Goal: Transaction & Acquisition: Subscribe to service/newsletter

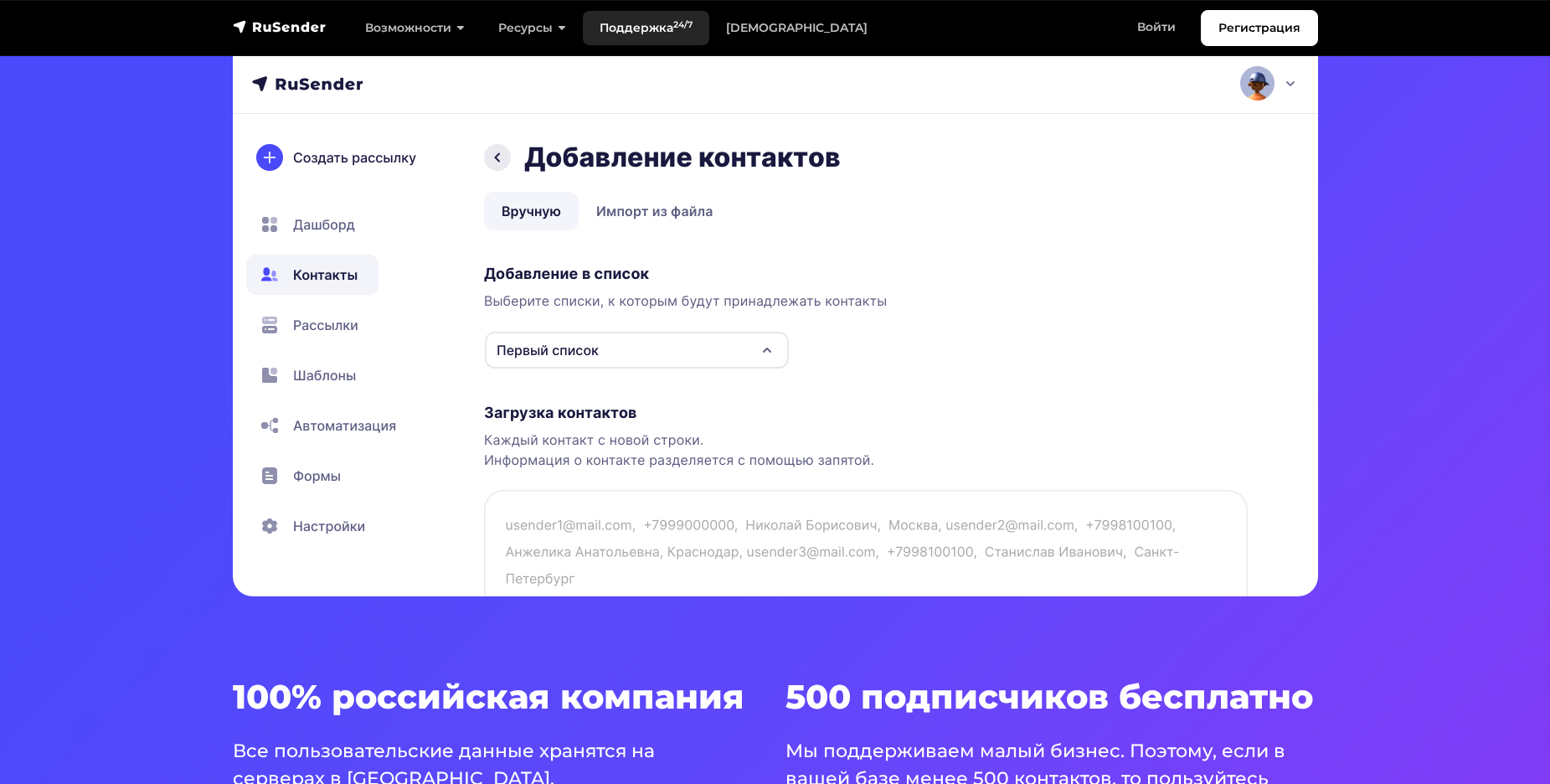
scroll to position [502, 0]
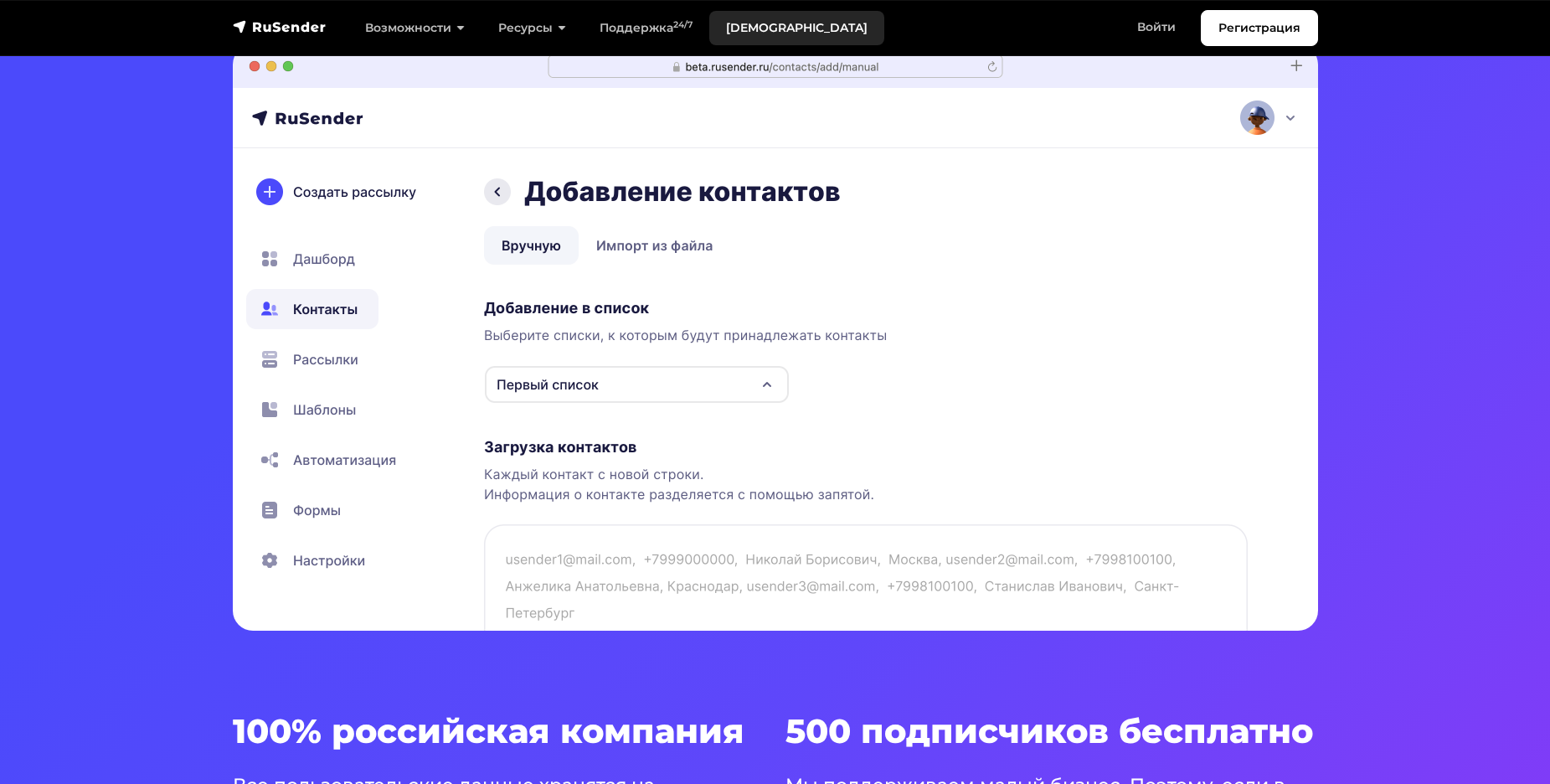
click at [779, 35] on link "[DEMOGRAPHIC_DATA]" at bounding box center [796, 28] width 175 height 34
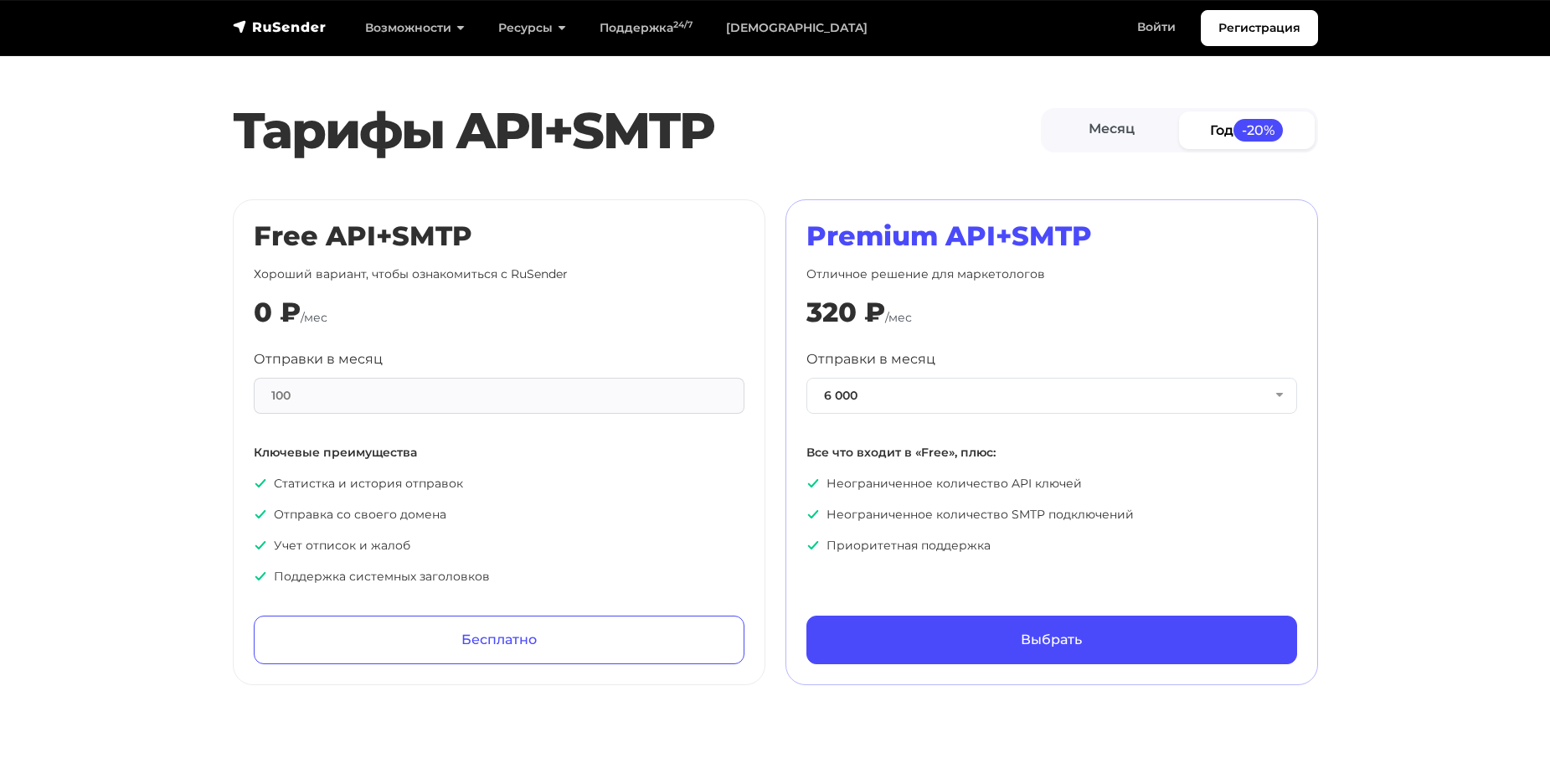
scroll to position [704, 0]
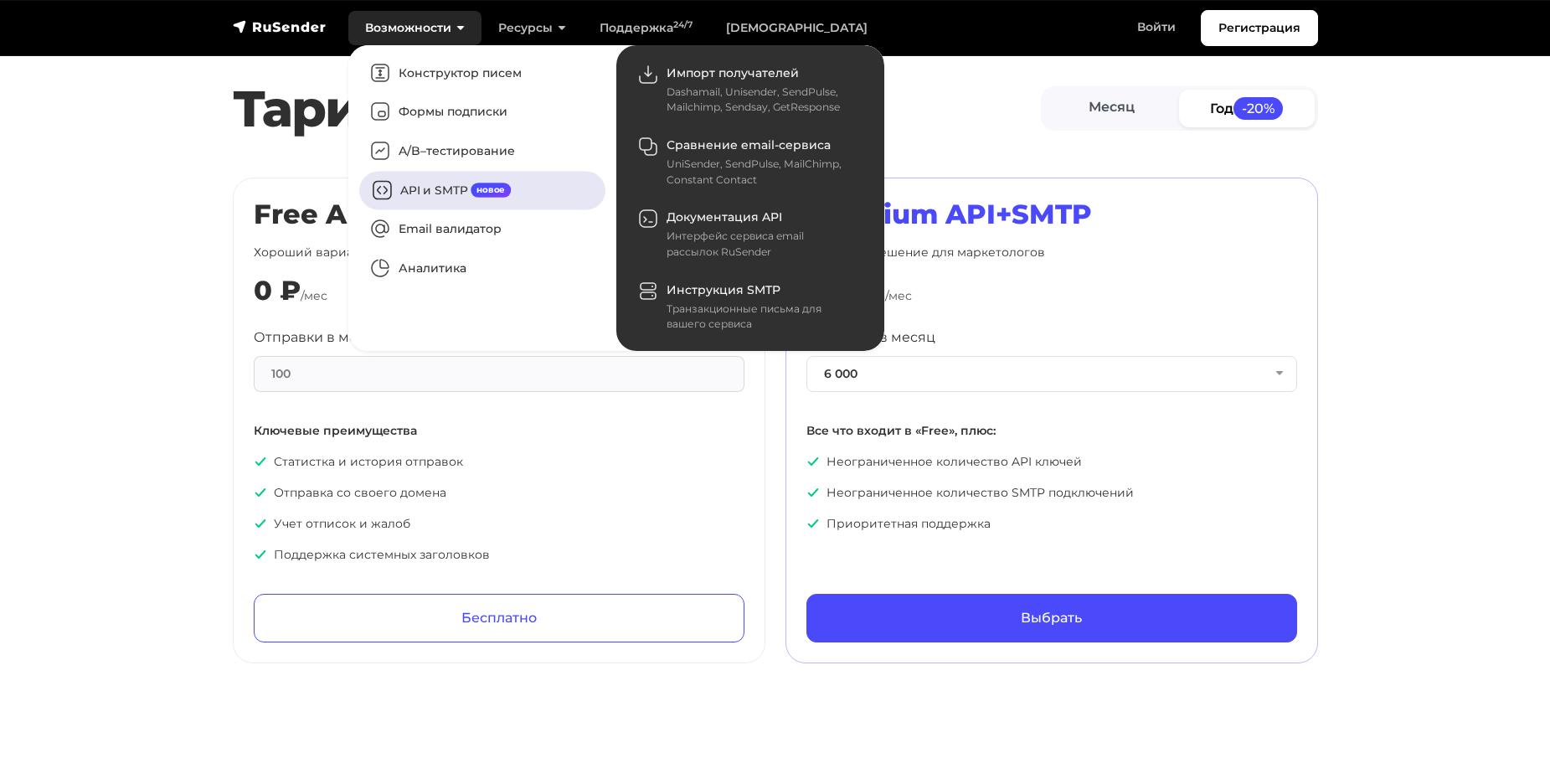
click at [426, 188] on link "API и SMTP новое" at bounding box center [482, 190] width 246 height 39
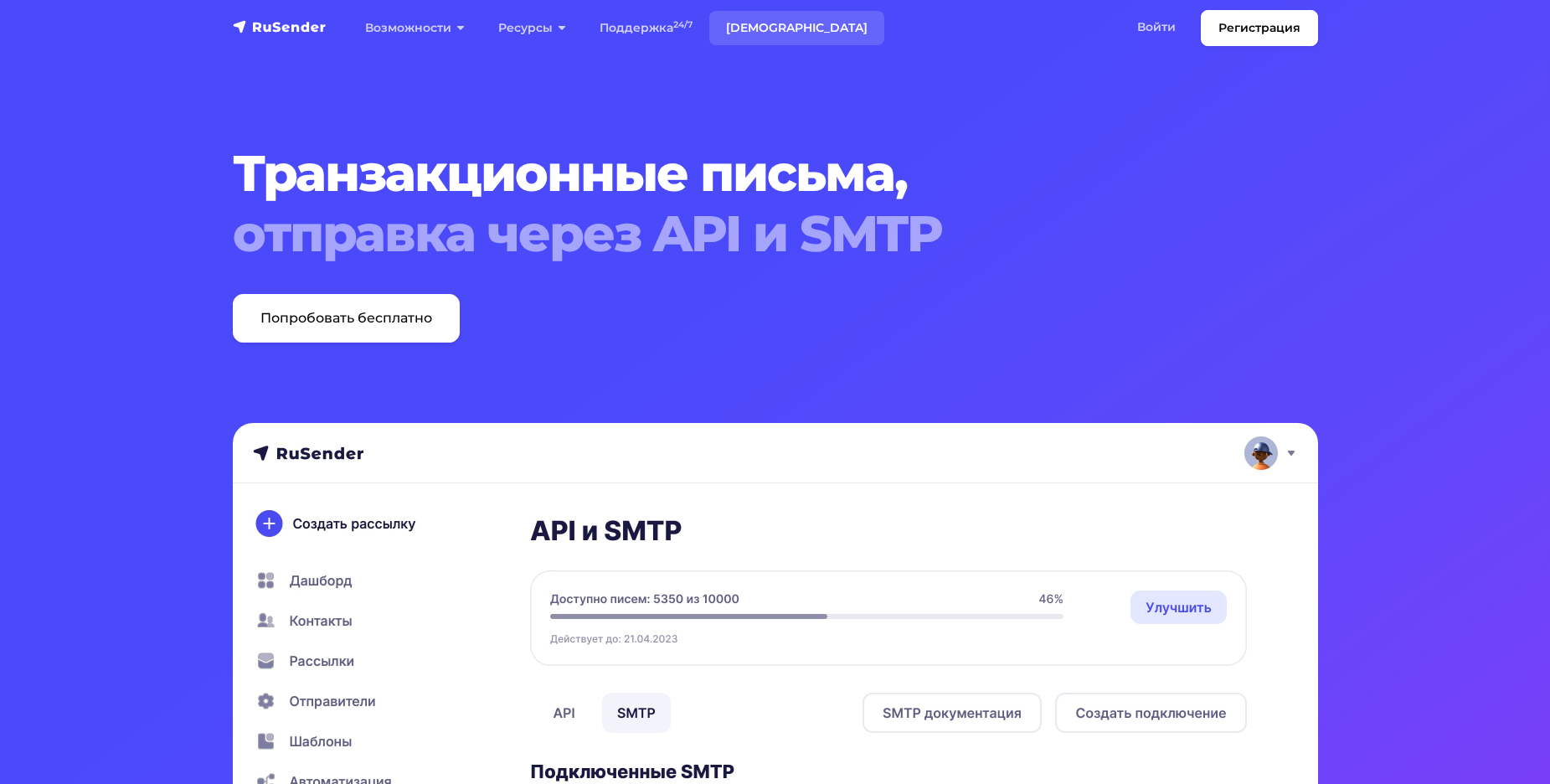
click at [775, 23] on link "[DEMOGRAPHIC_DATA]" at bounding box center [796, 28] width 175 height 34
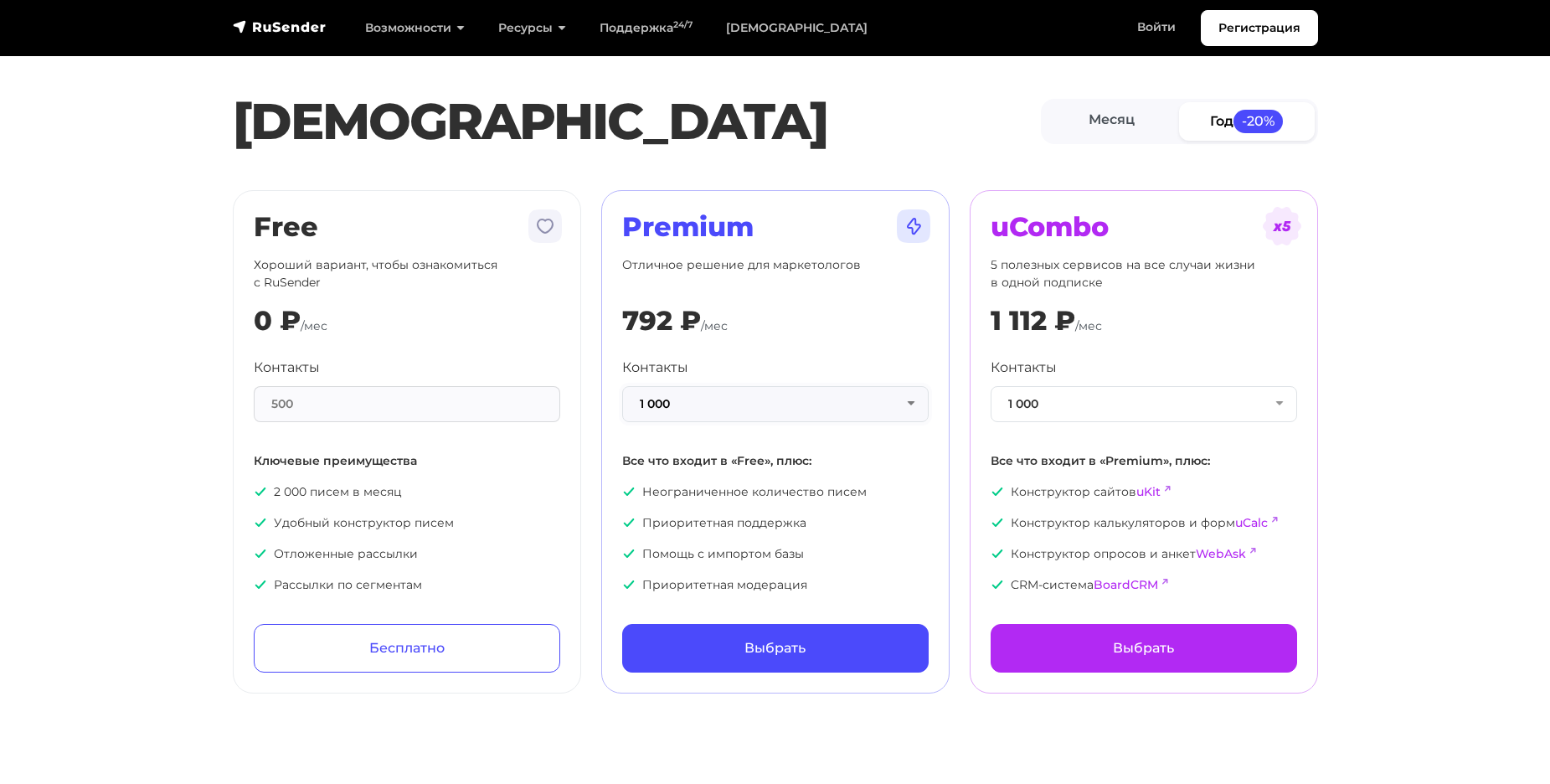
click at [776, 406] on button "1 000" at bounding box center [775, 403] width 306 height 36
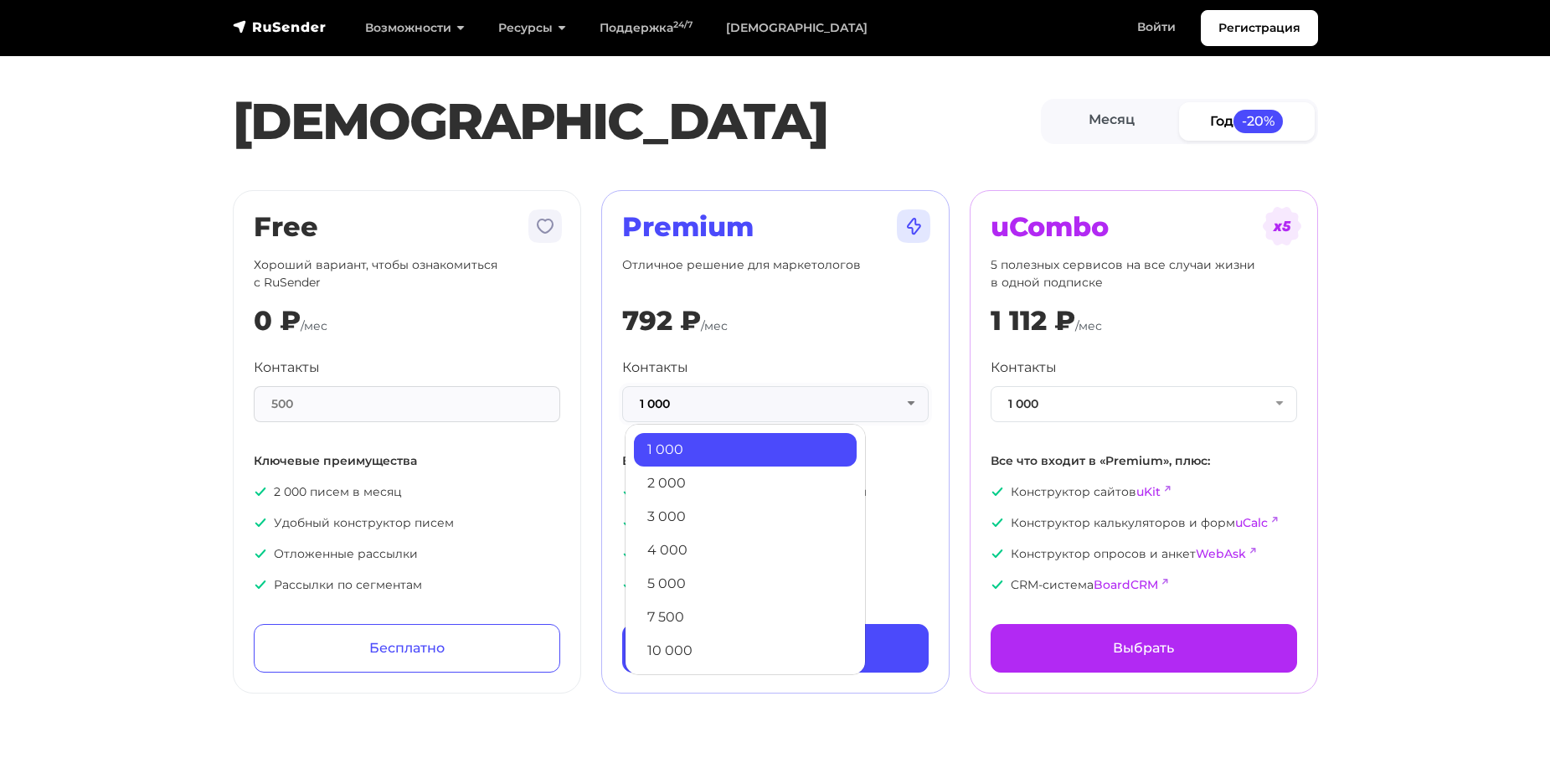
click at [776, 406] on button "1 000" at bounding box center [775, 403] width 306 height 36
